Goal: Task Accomplishment & Management: Manage account settings

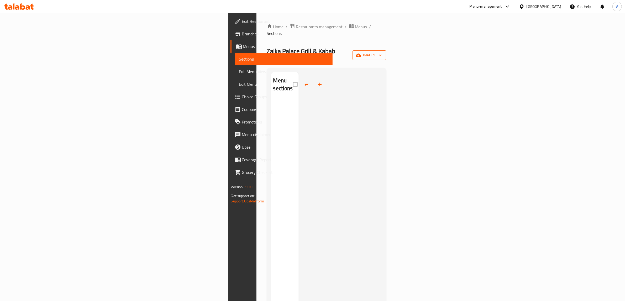
click at [383, 53] on icon "button" at bounding box center [380, 55] width 5 height 5
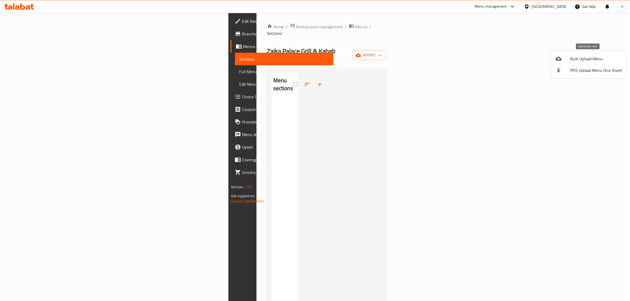
click at [582, 62] on span "Bulk Upload Menu" at bounding box center [596, 59] width 52 height 6
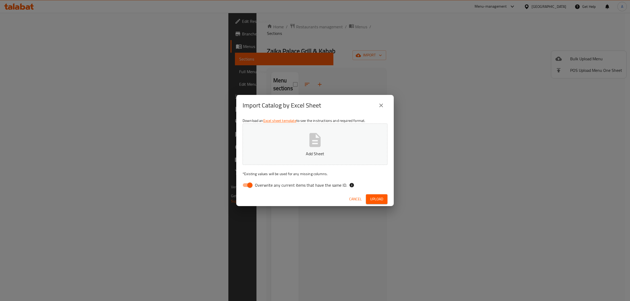
click at [263, 186] on span "Overwrite any current items that have the same ID." at bounding box center [301, 185] width 92 height 6
click at [263, 186] on input "Overwrite any current items that have the same ID." at bounding box center [250, 185] width 30 height 10
checkbox input "false"
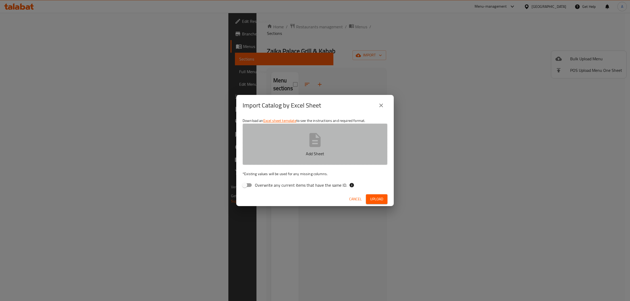
click at [280, 146] on button "Add Sheet" at bounding box center [315, 144] width 145 height 41
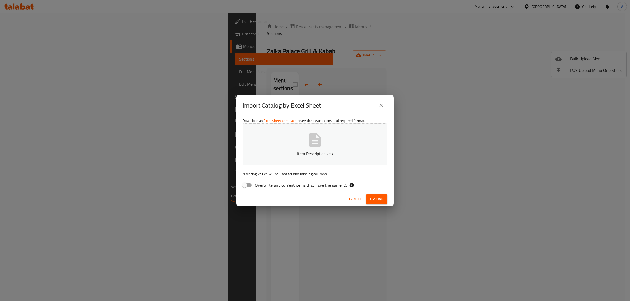
click at [348, 196] on button "Cancel" at bounding box center [355, 200] width 17 height 10
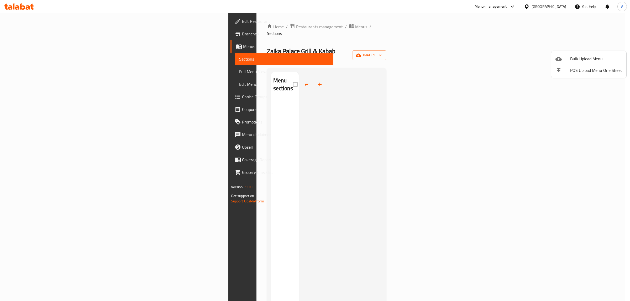
click at [582, 61] on span "Bulk Upload Menu" at bounding box center [596, 59] width 52 height 6
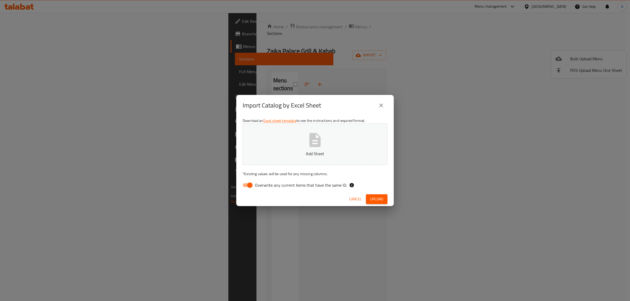
click at [284, 185] on span "Overwrite any current items that have the same ID." at bounding box center [301, 185] width 92 height 6
click at [265, 185] on input "Overwrite any current items that have the same ID." at bounding box center [250, 185] width 30 height 10
checkbox input "false"
click at [287, 147] on button "Add Sheet" at bounding box center [315, 144] width 145 height 41
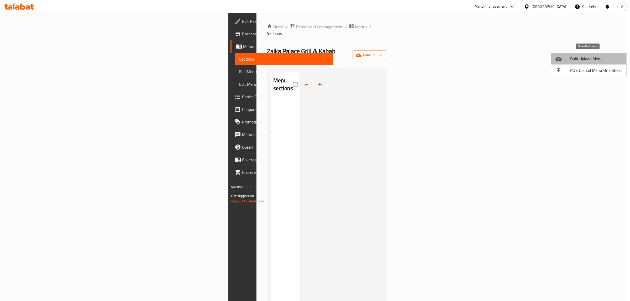
click at [581, 57] on span "Bulk Upload Menu" at bounding box center [596, 59] width 52 height 6
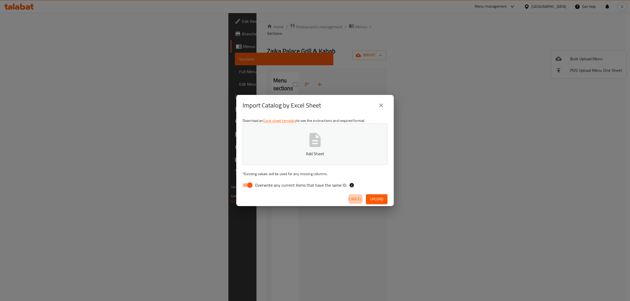
click at [259, 185] on span "Overwrite any current items that have the same ID." at bounding box center [301, 185] width 92 height 6
click at [259, 185] on input "Overwrite any current items that have the same ID." at bounding box center [250, 185] width 30 height 10
checkbox input "false"
click at [294, 148] on button "Add Sheet" at bounding box center [315, 144] width 145 height 41
click at [378, 195] on button "Upload" at bounding box center [377, 200] width 22 height 10
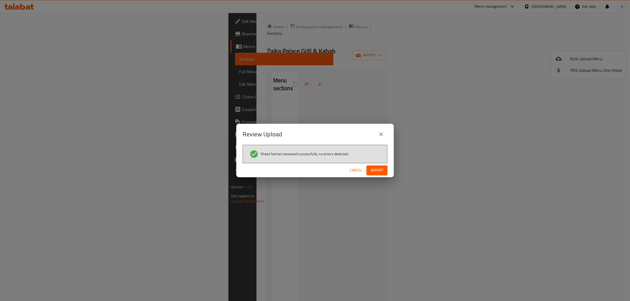
click at [372, 162] on div "Sheet format reviewed successfully, no errors detected." at bounding box center [315, 154] width 145 height 19
click at [375, 170] on span "Import" at bounding box center [377, 170] width 13 height 7
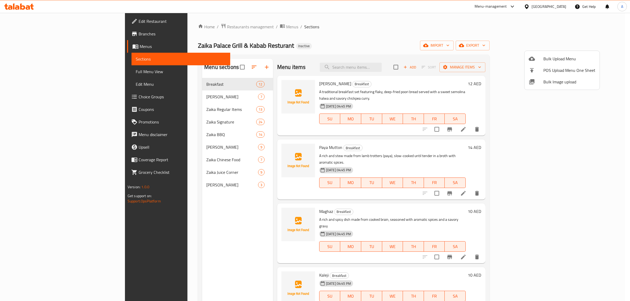
click at [307, 54] on div at bounding box center [315, 150] width 630 height 301
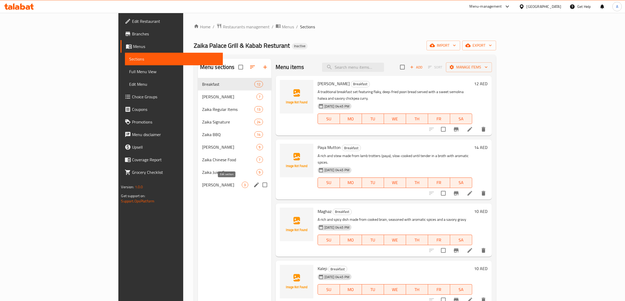
click at [253, 188] on button "edit" at bounding box center [257, 185] width 8 height 8
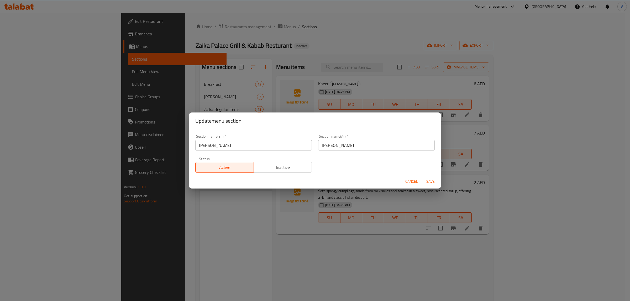
click at [207, 210] on div "Update menu section Section name(En)   * Zaika Sweet Section name(En) * Section…" at bounding box center [315, 150] width 630 height 301
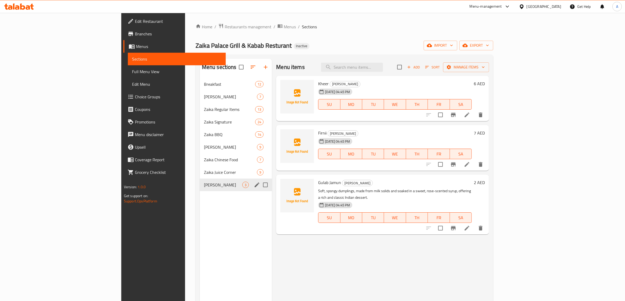
click at [200, 217] on div "Menu sections Breakfast 12 Zaika Paratha 7 Zaika Regular Items 13 Zaika Signatu…" at bounding box center [236, 209] width 72 height 301
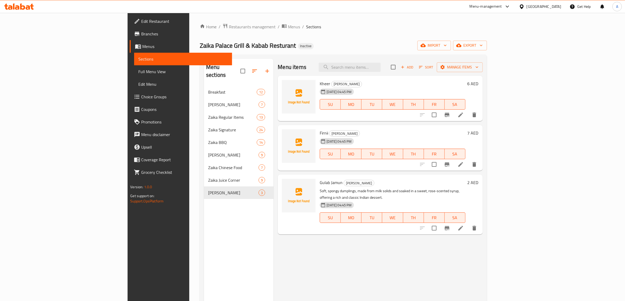
click at [464, 166] on icon at bounding box center [461, 164] width 6 height 6
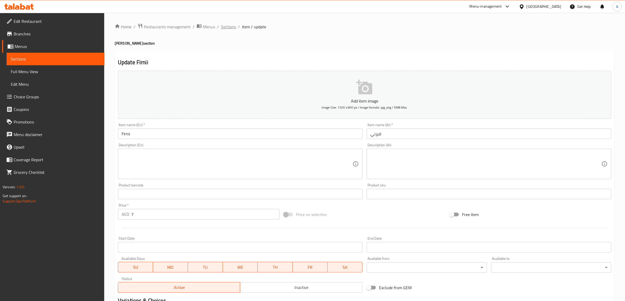
click at [231, 25] on span "Sections" at bounding box center [228, 27] width 15 height 6
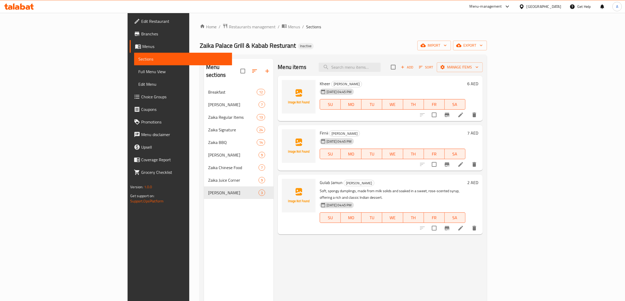
click at [298, 52] on div "Home / Restaurants management / Menus / Sections [GEOGRAPHIC_DATA] Grill & Kaba…" at bounding box center [343, 193] width 287 height 341
click at [305, 52] on div "Home / Restaurants management / Menus / Sections [GEOGRAPHIC_DATA] Grill & Kaba…" at bounding box center [343, 193] width 287 height 341
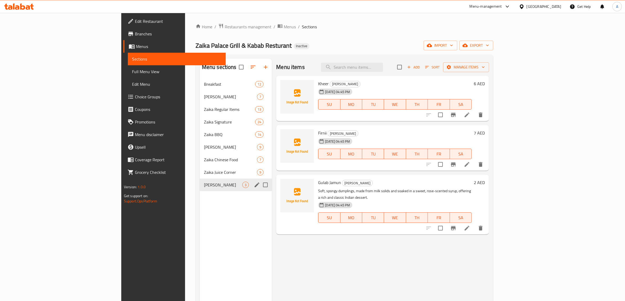
click at [204, 188] on span "[PERSON_NAME]" at bounding box center [223, 185] width 38 height 6
click at [200, 179] on div "Zaika Sweet 3" at bounding box center [236, 185] width 72 height 13
click at [204, 174] on span "Zaika Juice Corner" at bounding box center [223, 172] width 38 height 6
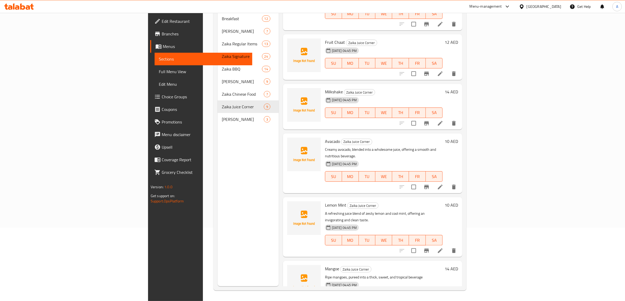
scroll to position [196, 0]
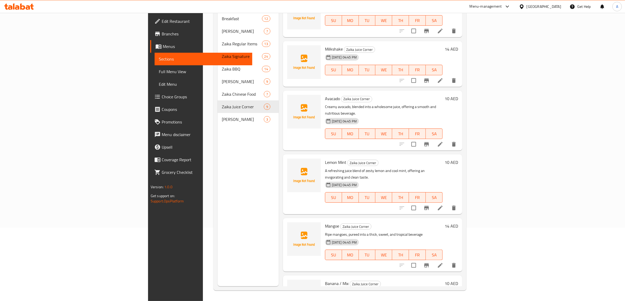
click at [325, 280] on span "Banana / Mix" at bounding box center [337, 284] width 24 height 8
copy h6 "Mix"
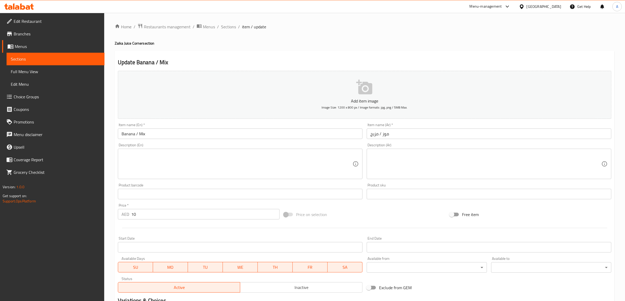
click at [146, 132] on input "Banana / Mix" at bounding box center [240, 134] width 245 height 11
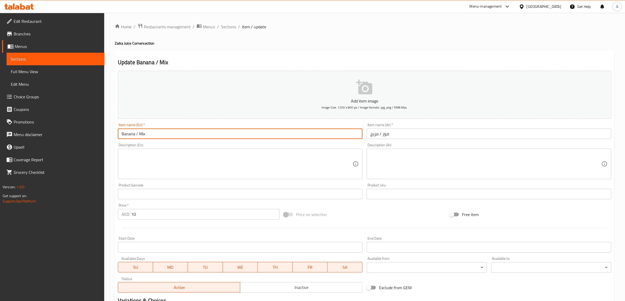
drag, startPoint x: 135, startPoint y: 134, endPoint x: 192, endPoint y: 131, distance: 57.3
click at [192, 131] on input "Banana / Mix" at bounding box center [240, 134] width 245 height 11
type input "Banana"
click at [377, 133] on input "موز / مزيج" at bounding box center [489, 134] width 245 height 11
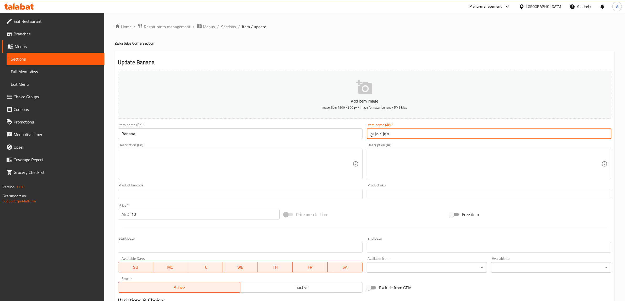
click at [377, 133] on input "موز / مزيج" at bounding box center [489, 134] width 245 height 11
type input "موز"
click at [360, 34] on div "Home / Restaurants management / Menus / Sections / item / update Zaika Juice Co…" at bounding box center [365, 191] width 500 height 337
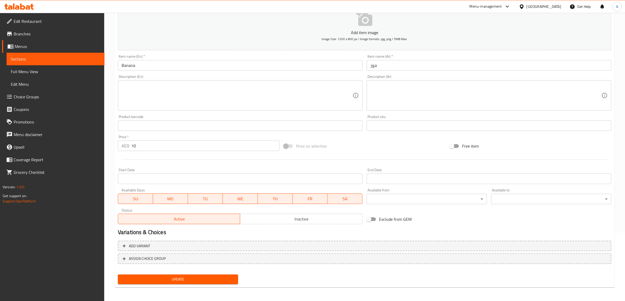
click at [192, 277] on span "Update" at bounding box center [178, 279] width 112 height 7
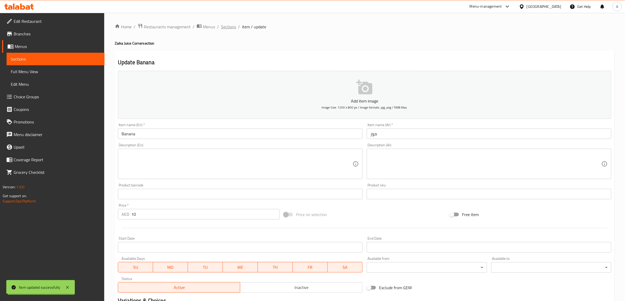
click at [226, 28] on span "Sections" at bounding box center [228, 27] width 15 height 6
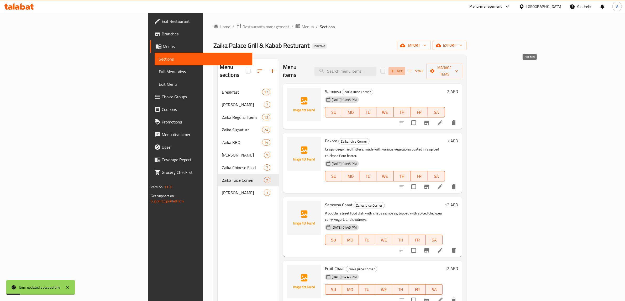
click at [404, 69] on span "Add" at bounding box center [397, 71] width 14 height 6
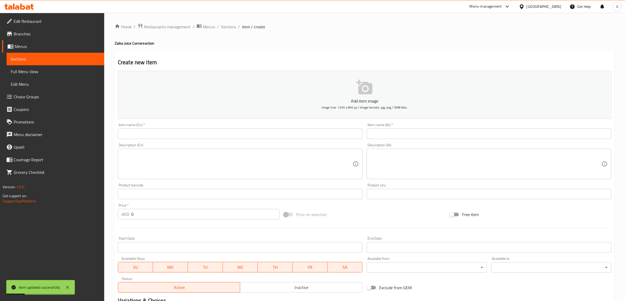
click at [215, 134] on input "text" at bounding box center [240, 134] width 245 height 11
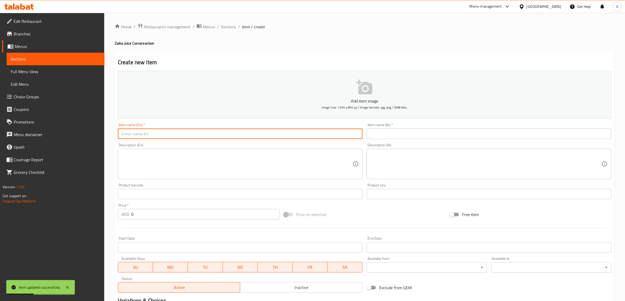
paste input "Mix"
type input "Mix"
click at [410, 131] on input "text" at bounding box center [489, 134] width 245 height 11
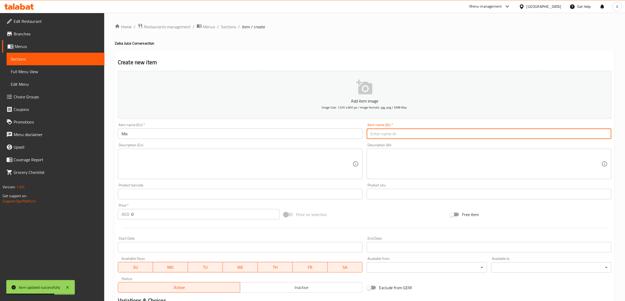
click at [394, 134] on input "text" at bounding box center [489, 134] width 245 height 11
type input "ميكس"
click at [186, 216] on input "0" at bounding box center [205, 214] width 148 height 11
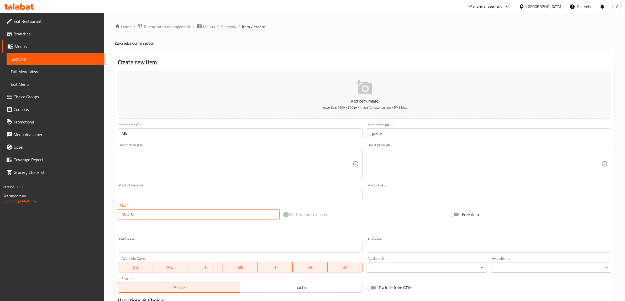
click at [186, 216] on input "0" at bounding box center [205, 214] width 148 height 11
type input "10"
click at [255, 60] on h2 "Create new item" at bounding box center [365, 63] width 494 height 8
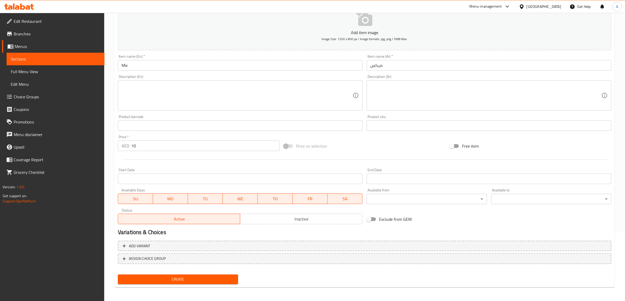
click at [195, 280] on span "Create" at bounding box center [178, 279] width 112 height 7
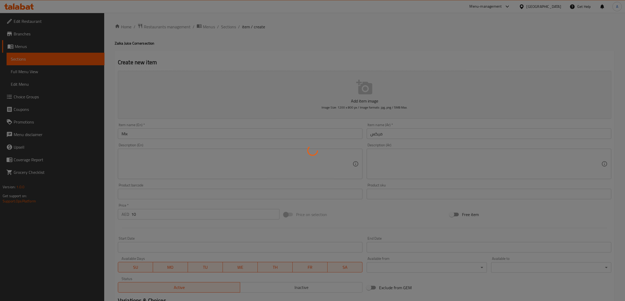
type input "0"
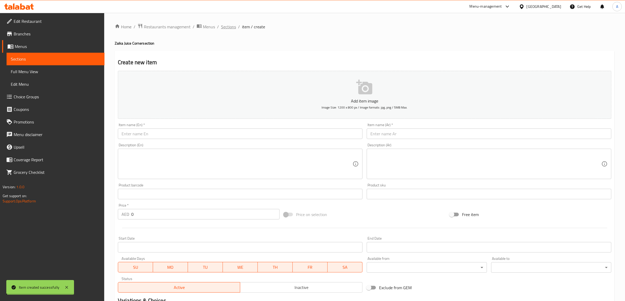
click at [228, 28] on div "Home / Restaurants management / Menus / Sections / item / create Zaika Juice Co…" at bounding box center [365, 191] width 500 height 337
click at [228, 28] on span "Sections" at bounding box center [228, 27] width 15 height 6
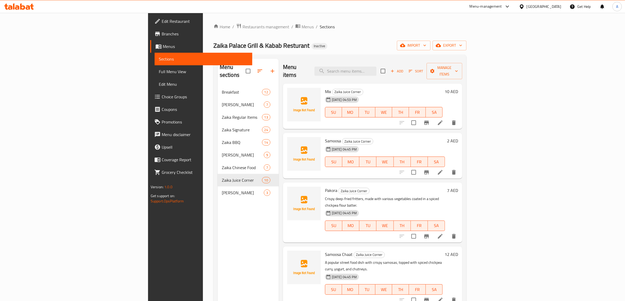
click at [390, 208] on div "[DATE] 04:45 PM SU MO TU WE TH FR SA" at bounding box center [385, 222] width 124 height 28
click at [159, 72] on span "Full Menu View" at bounding box center [204, 72] width 90 height 6
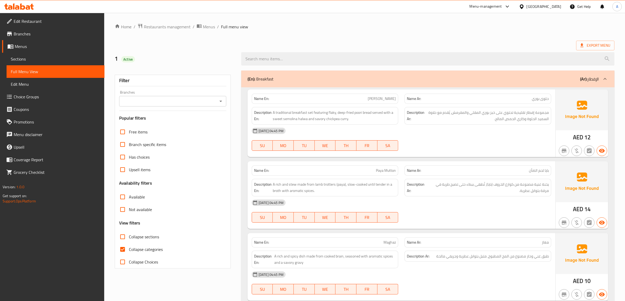
click at [140, 253] on span "Collapse categories" at bounding box center [146, 250] width 34 height 6
click at [129, 253] on input "Collapse categories" at bounding box center [122, 249] width 13 height 13
checkbox input "false"
click at [296, 41] on div "Export Menu" at bounding box center [365, 46] width 500 height 10
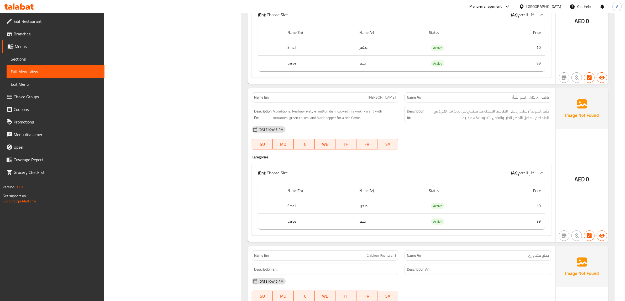
scroll to position [7736, 0]
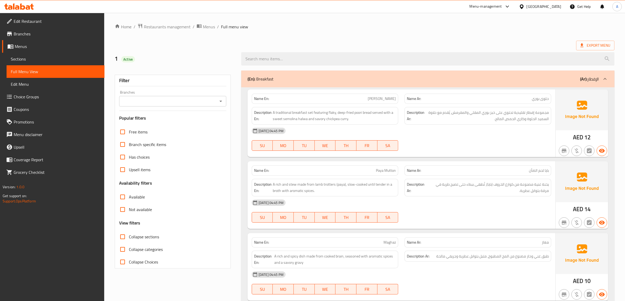
click at [431, 201] on div "[DATE] 04:45 PM" at bounding box center [402, 203] width 306 height 13
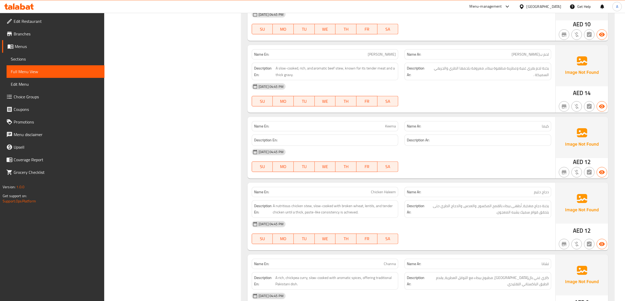
scroll to position [328, 0]
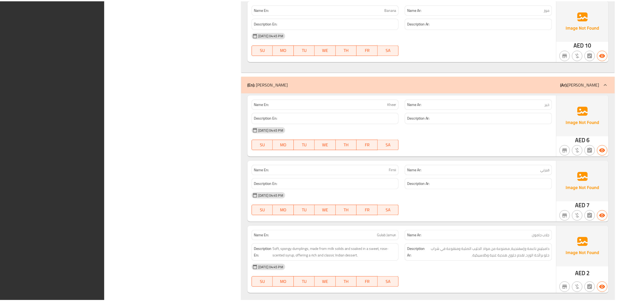
scroll to position [7736, 0]
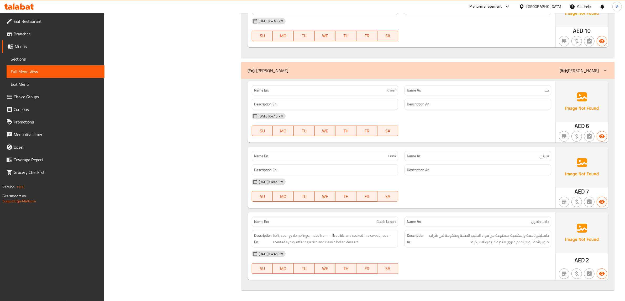
click at [55, 24] on link "Edit Restaurant" at bounding box center [53, 21] width 102 height 13
